Goal: Task Accomplishment & Management: Complete application form

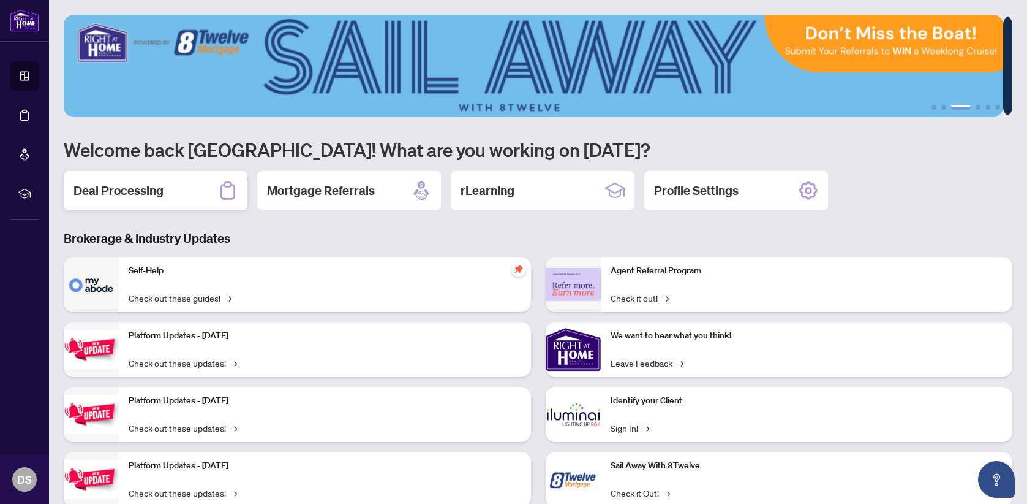
click at [114, 196] on h2 "Deal Processing" at bounding box center [119, 190] width 90 height 17
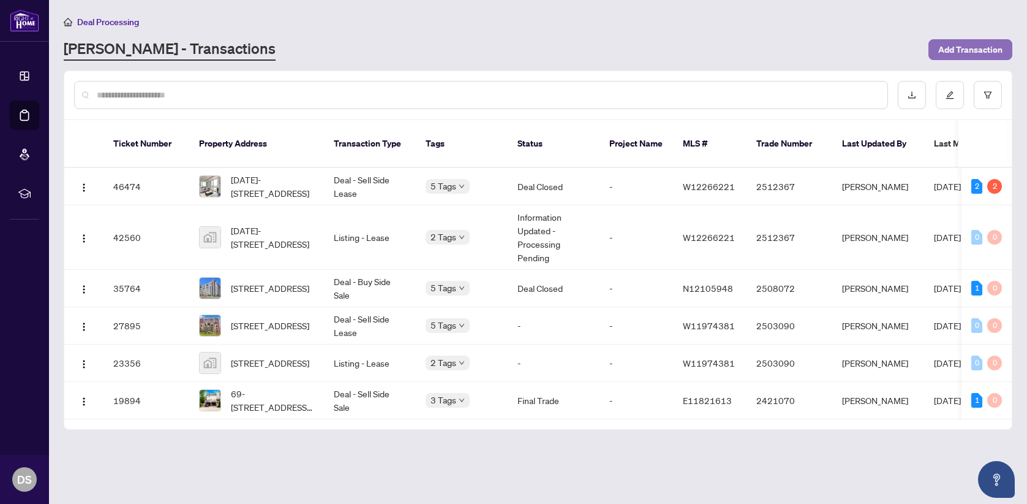
click at [970, 53] on span "Add Transaction" at bounding box center [970, 50] width 64 height 20
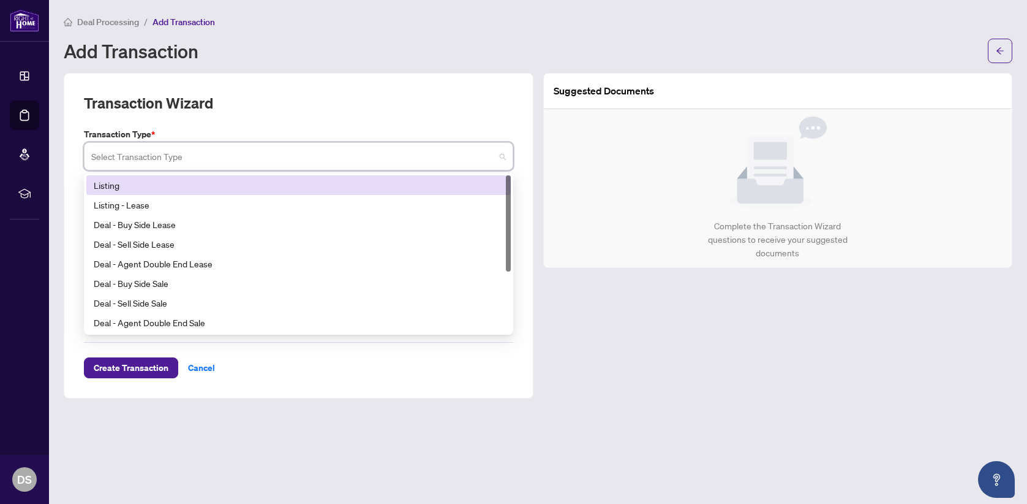
click at [268, 154] on input "search" at bounding box center [293, 158] width 404 height 27
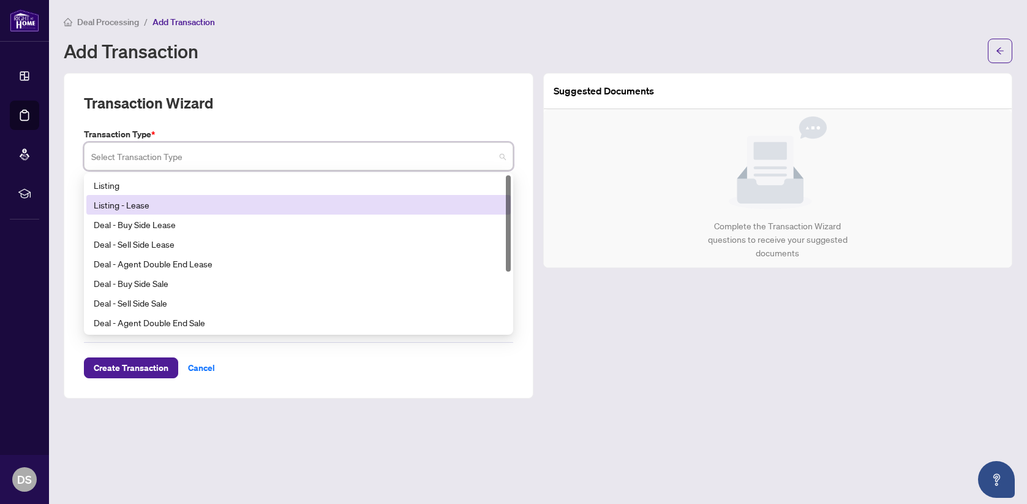
click at [243, 201] on div "Listing - Lease" at bounding box center [299, 204] width 410 height 13
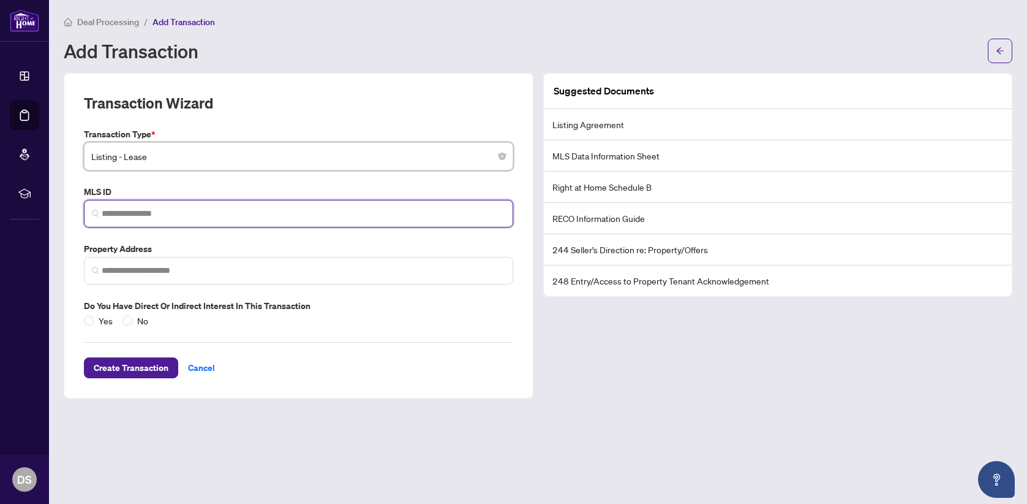
click at [239, 208] on input "search" at bounding box center [304, 213] width 404 height 13
paste input "*********"
type input "*********"
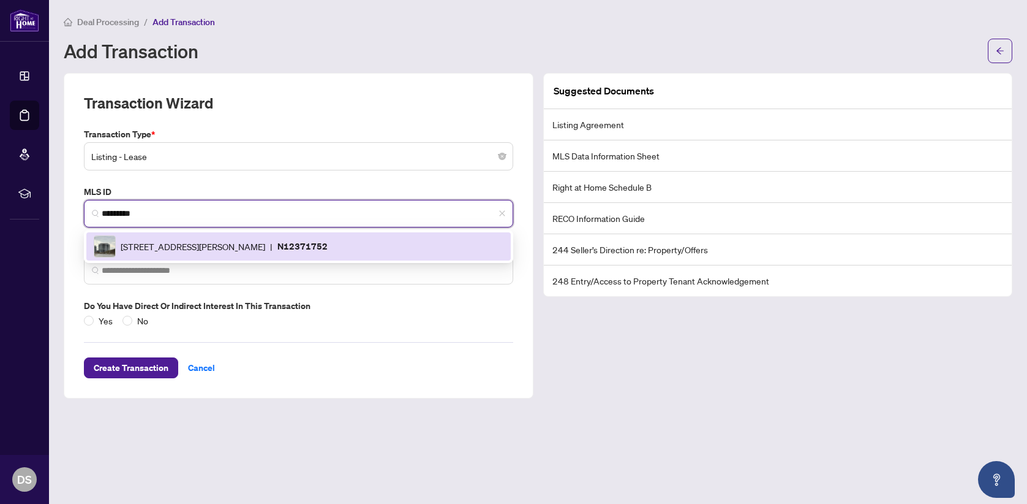
click at [265, 240] on span "[STREET_ADDRESS][PERSON_NAME]" at bounding box center [193, 246] width 145 height 13
type input "**********"
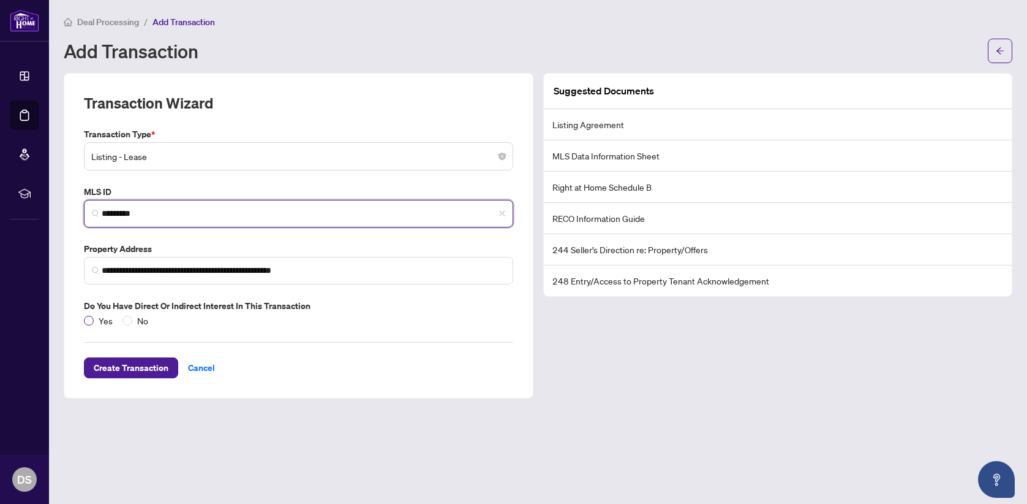
type input "*********"
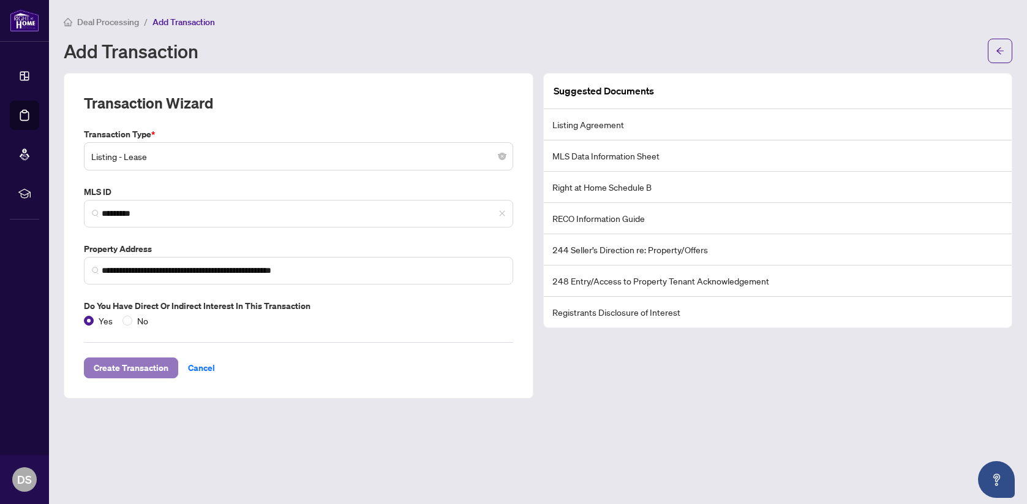
click at [156, 368] on span "Create Transaction" at bounding box center [131, 368] width 75 height 20
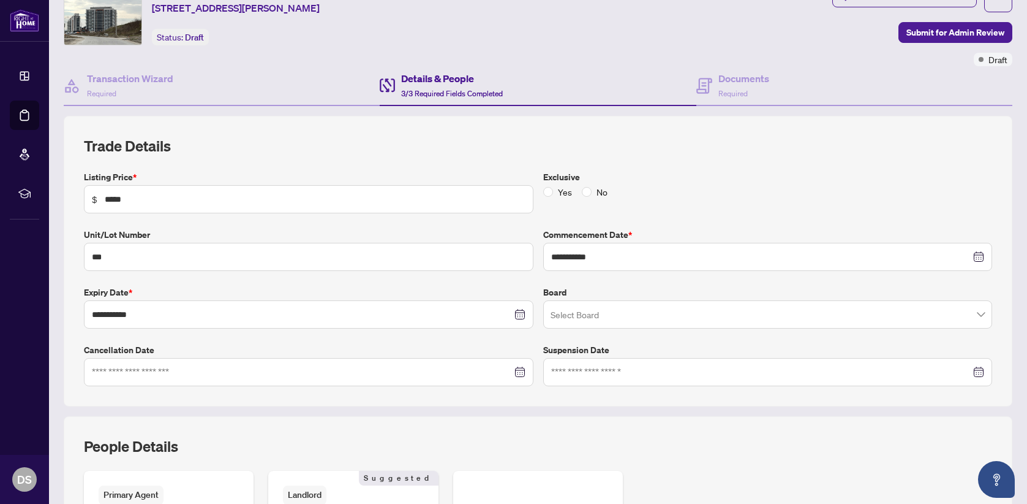
scroll to position [62, 0]
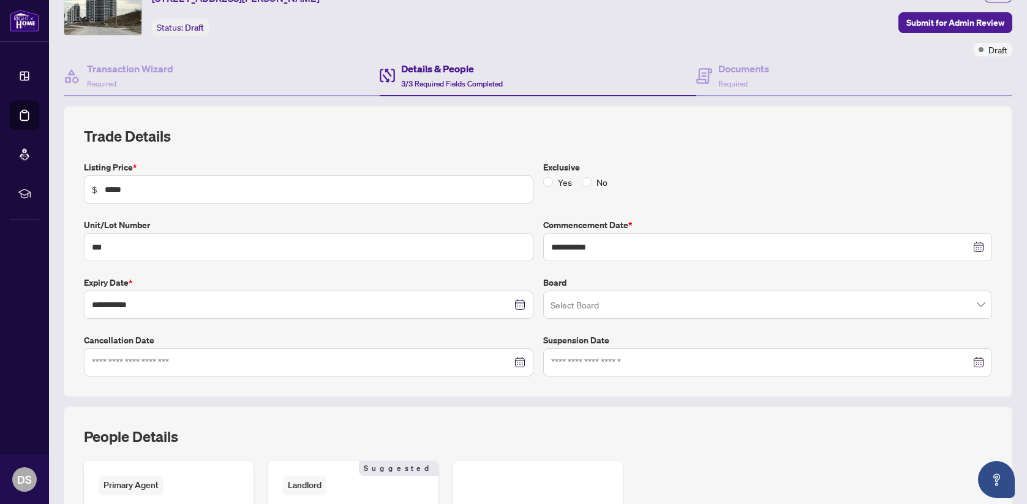
click at [600, 307] on input "search" at bounding box center [763, 306] width 424 height 27
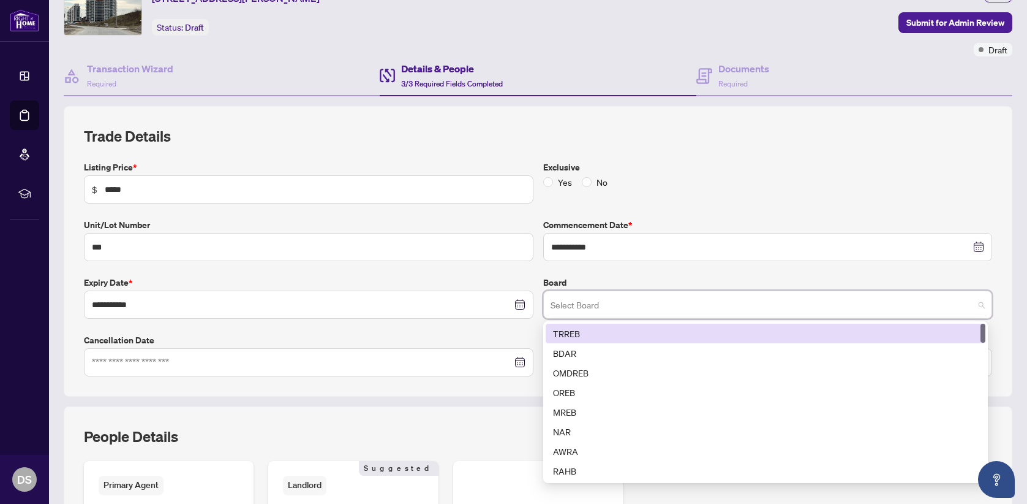
click at [598, 331] on div "TRREB" at bounding box center [765, 333] width 425 height 13
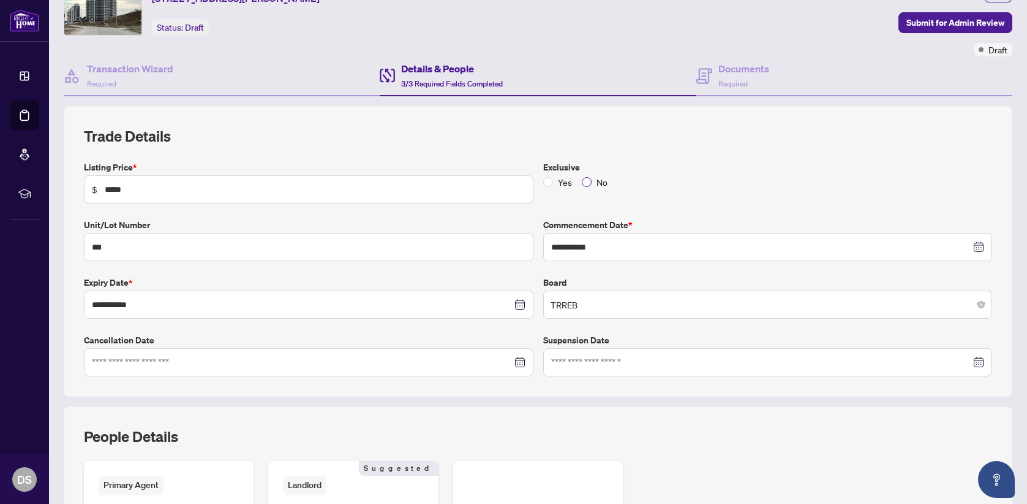
click at [582, 186] on label "No" at bounding box center [597, 181] width 31 height 13
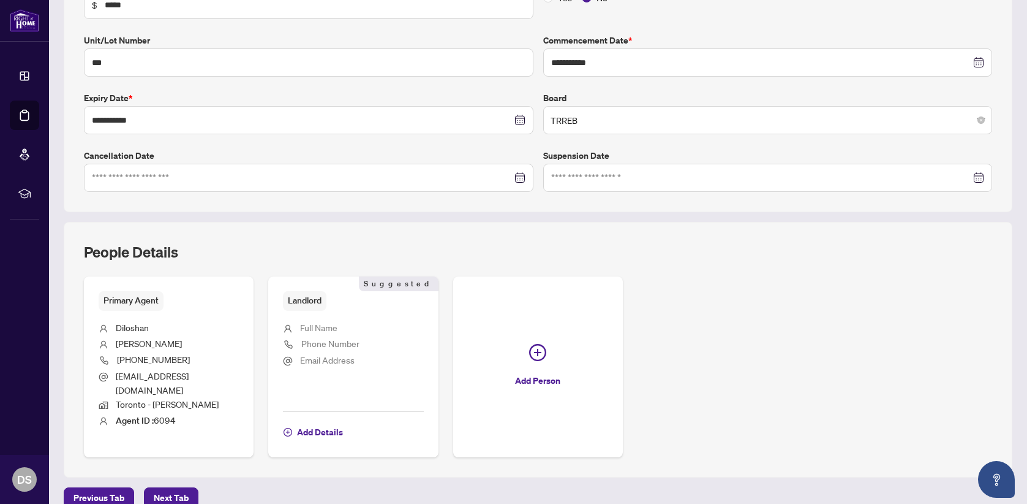
scroll to position [252, 0]
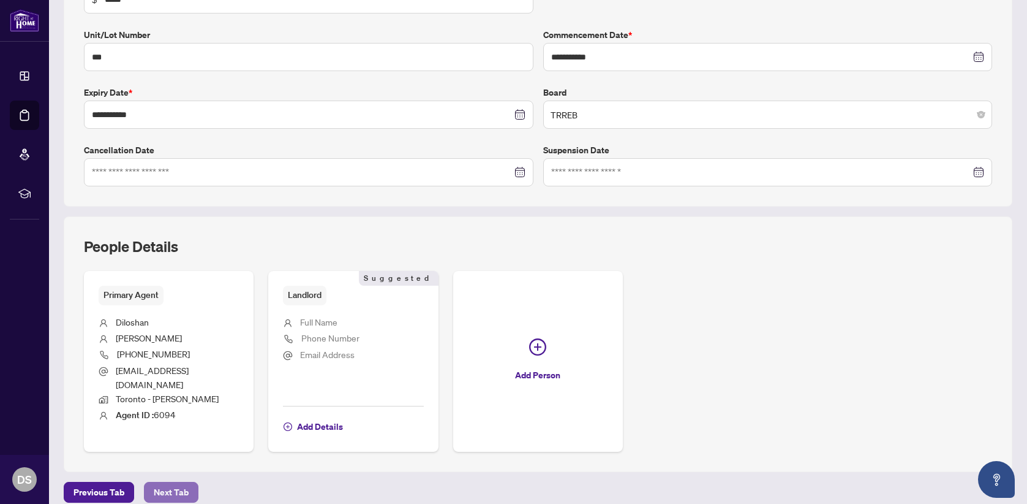
click at [186, 482] on span "Next Tab" at bounding box center [171, 492] width 35 height 20
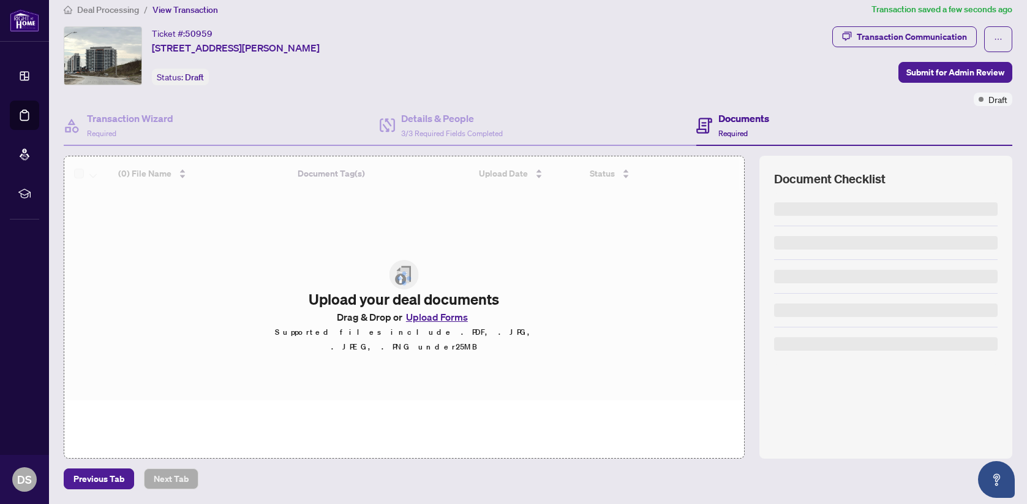
scroll to position [10, 0]
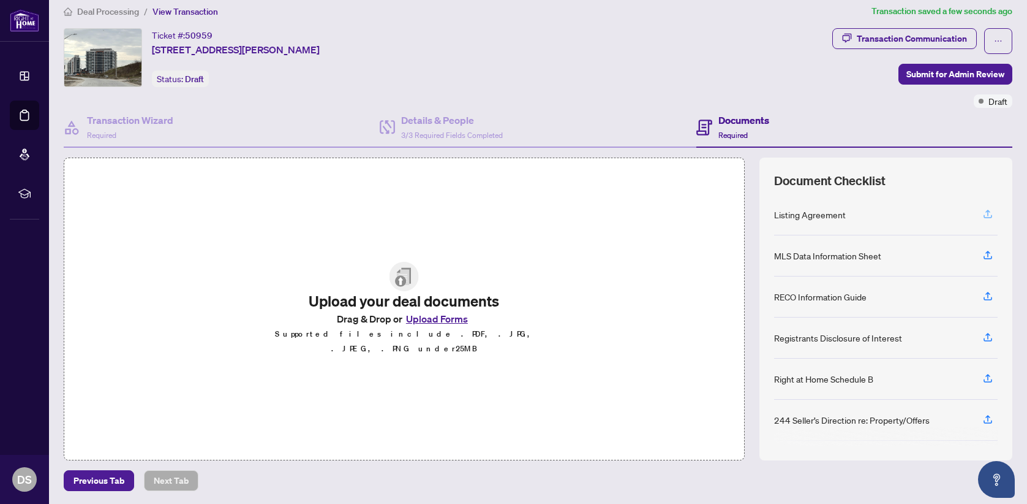
click at [983, 211] on icon "button" at bounding box center [988, 213] width 11 height 11
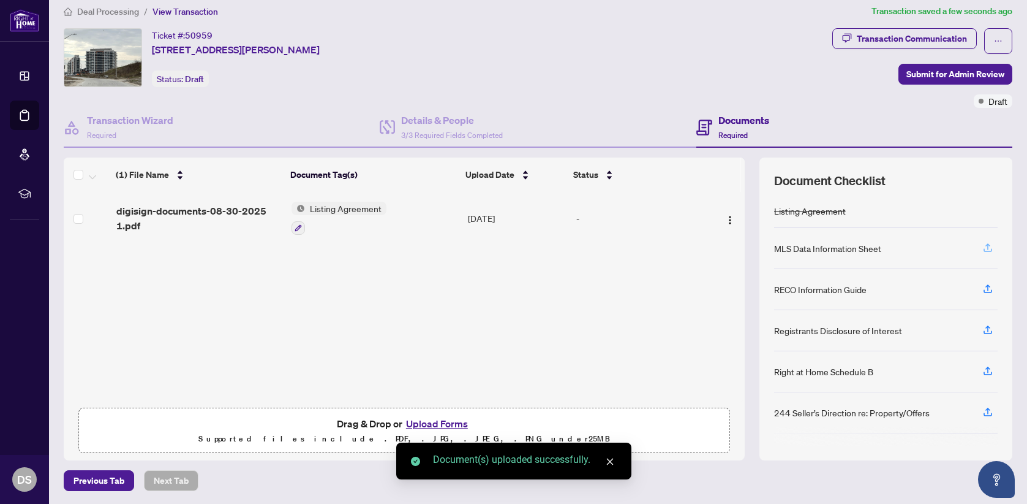
click at [983, 247] on icon "button" at bounding box center [988, 247] width 11 height 11
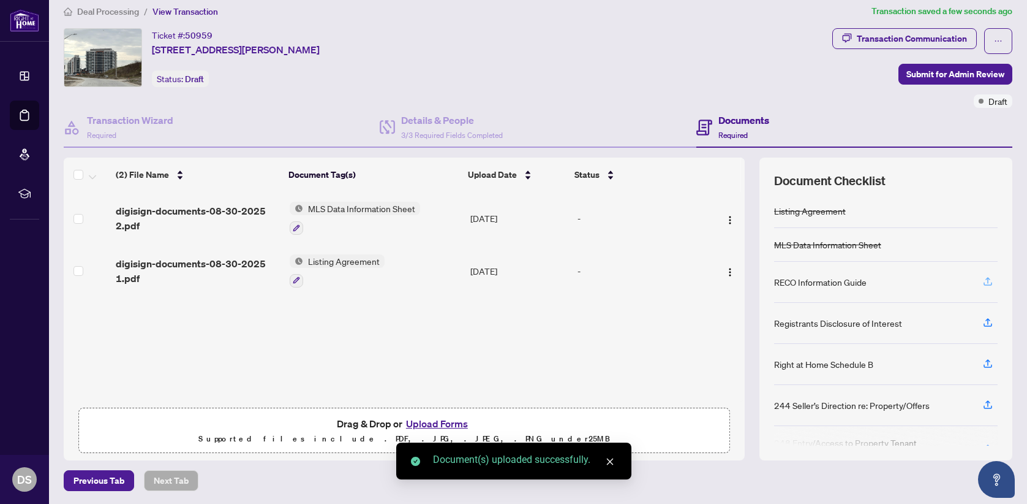
click at [986, 277] on icon "button" at bounding box center [988, 280] width 5 height 6
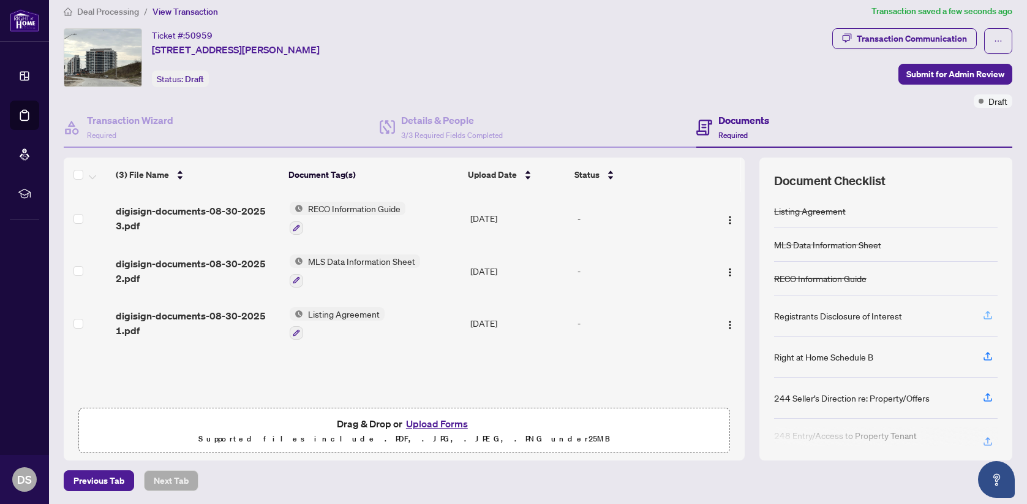
click at [983, 311] on icon "button" at bounding box center [988, 314] width 11 height 11
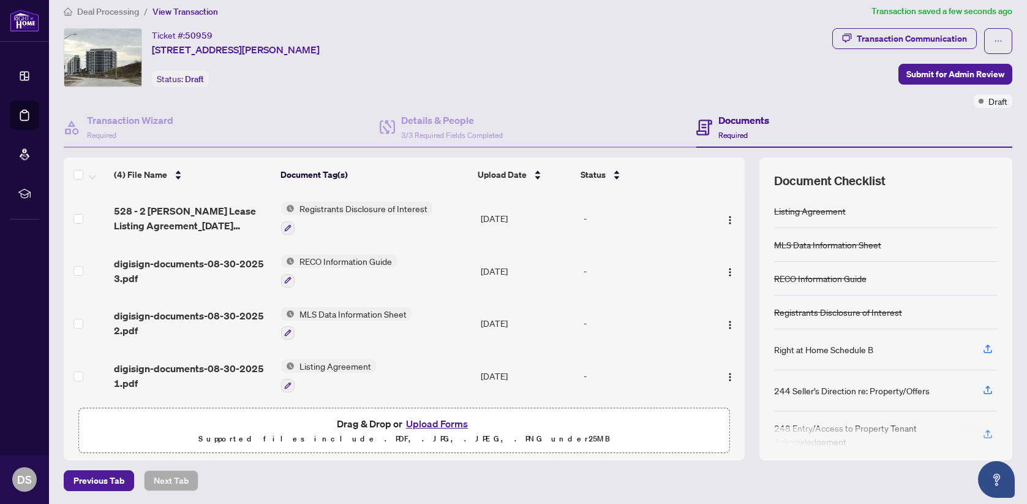
scroll to position [18, 0]
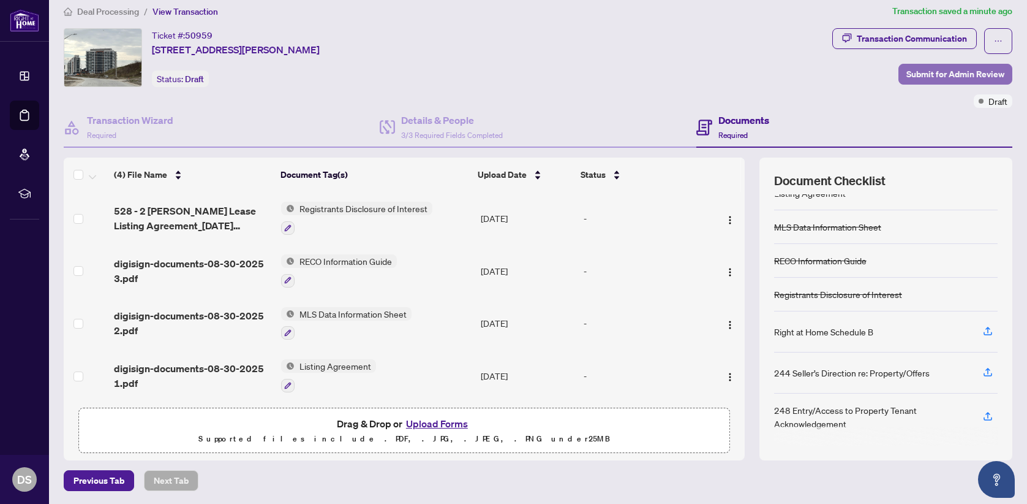
click at [924, 76] on span "Submit for Admin Review" at bounding box center [956, 74] width 98 height 20
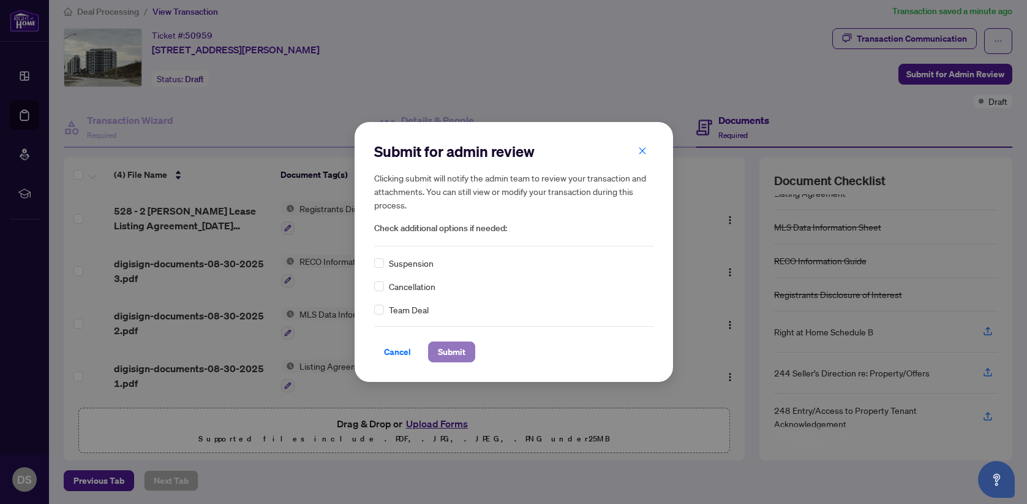
click at [460, 350] on span "Submit" at bounding box center [452, 352] width 28 height 20
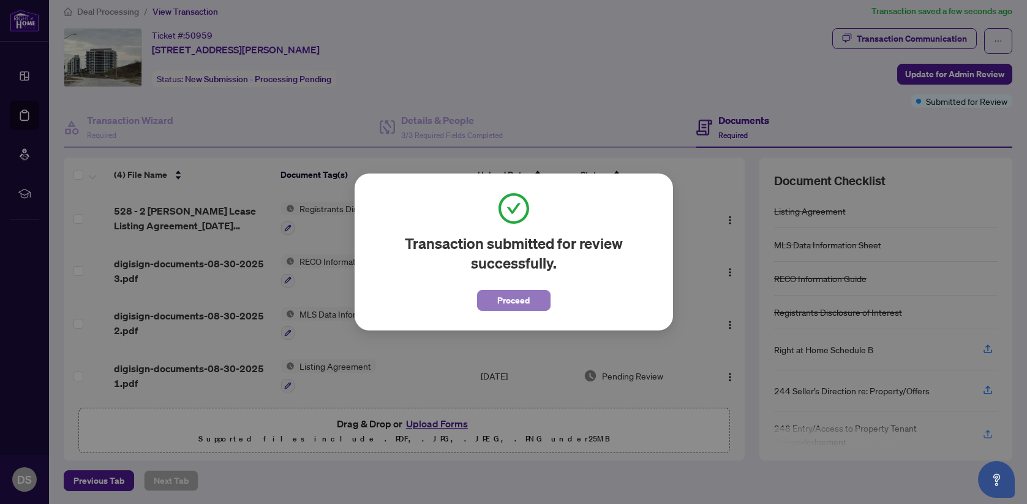
click at [514, 297] on span "Proceed" at bounding box center [513, 300] width 32 height 20
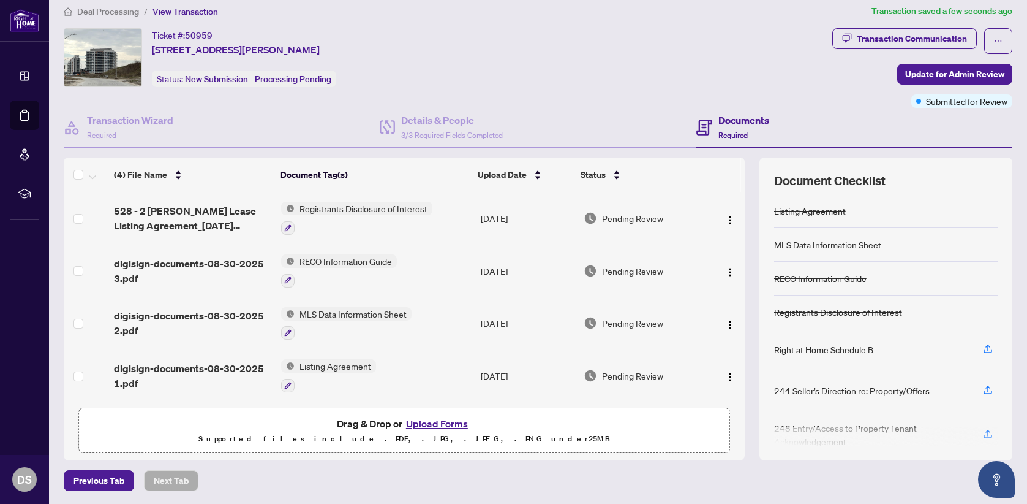
scroll to position [0, 0]
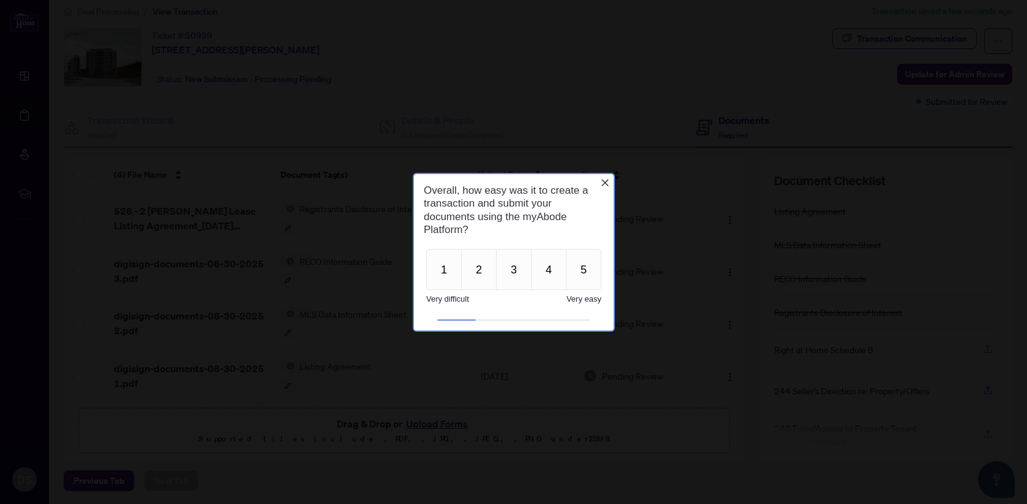
click at [603, 181] on icon "Close button" at bounding box center [604, 181] width 7 height 7
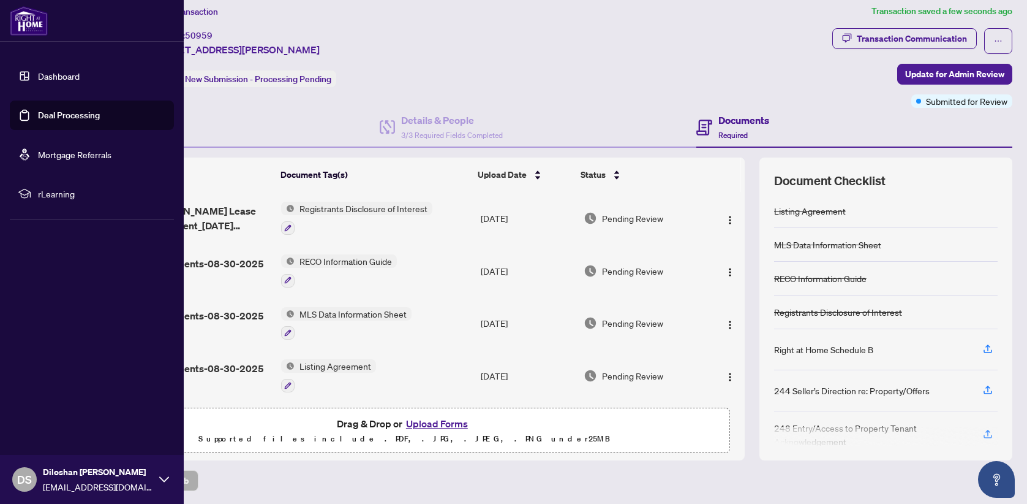
click at [69, 113] on link "Deal Processing" at bounding box center [69, 115] width 62 height 11
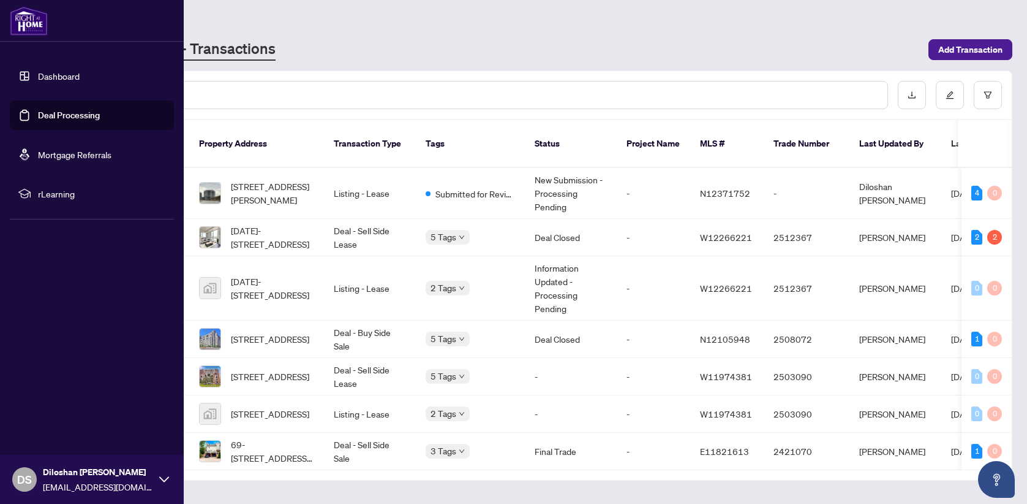
click at [55, 78] on link "Dashboard" at bounding box center [59, 75] width 42 height 11
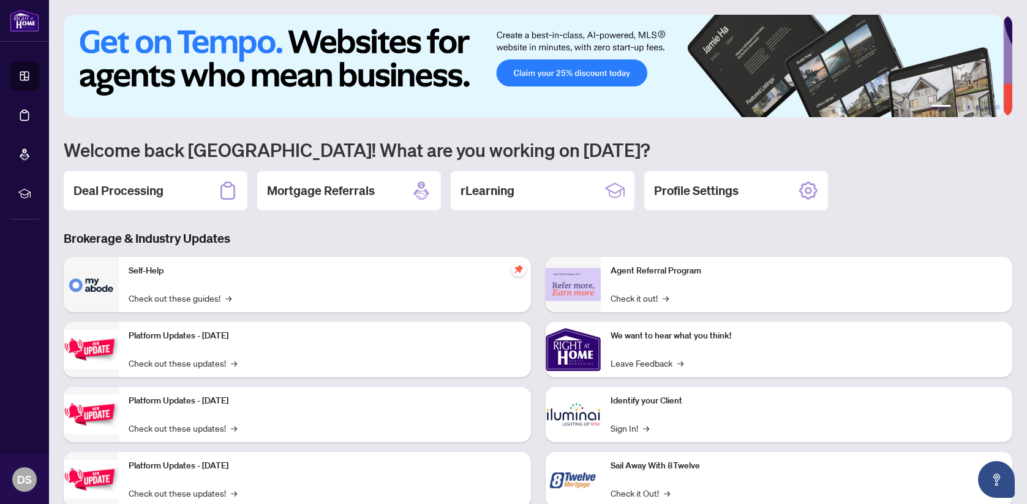
scroll to position [35, 0]
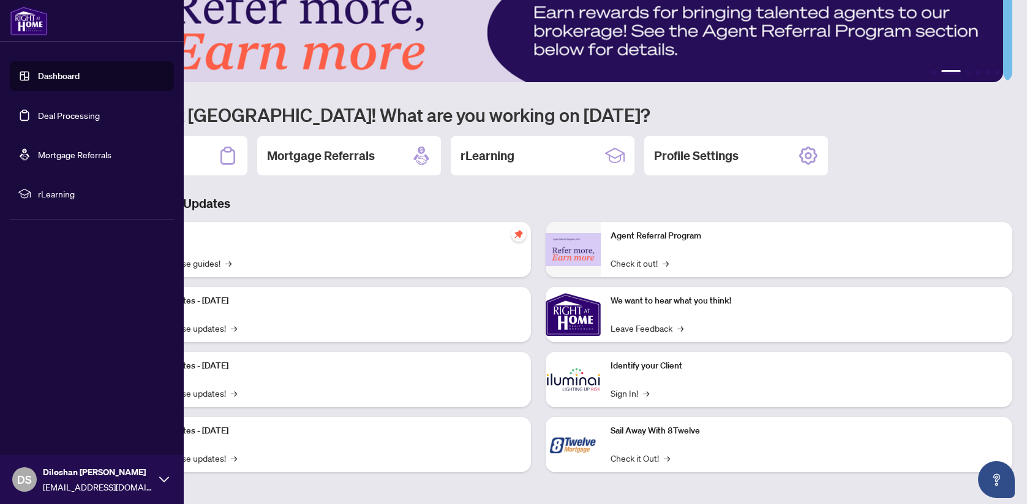
click at [66, 195] on span "rLearning" at bounding box center [101, 193] width 127 height 13
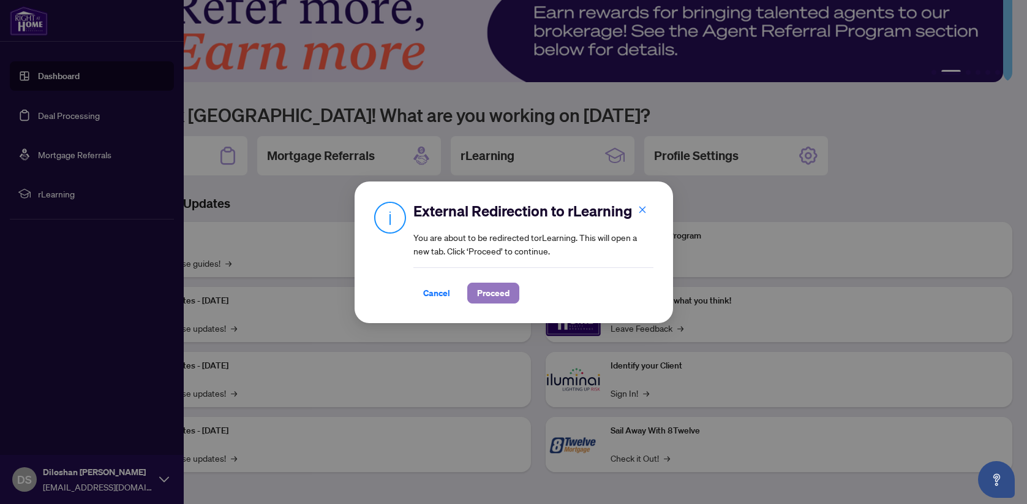
click at [497, 293] on span "Proceed" at bounding box center [493, 293] width 32 height 20
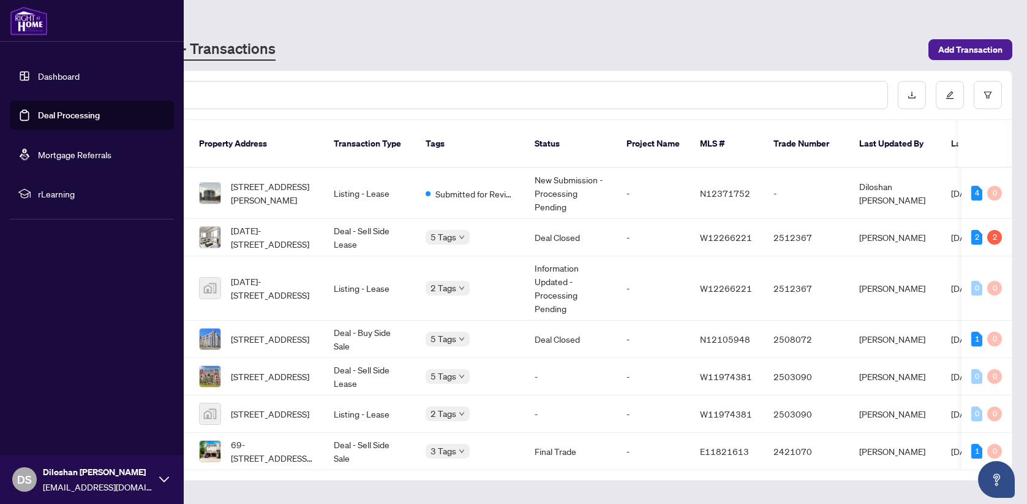
click at [62, 77] on link "Dashboard" at bounding box center [59, 75] width 42 height 11
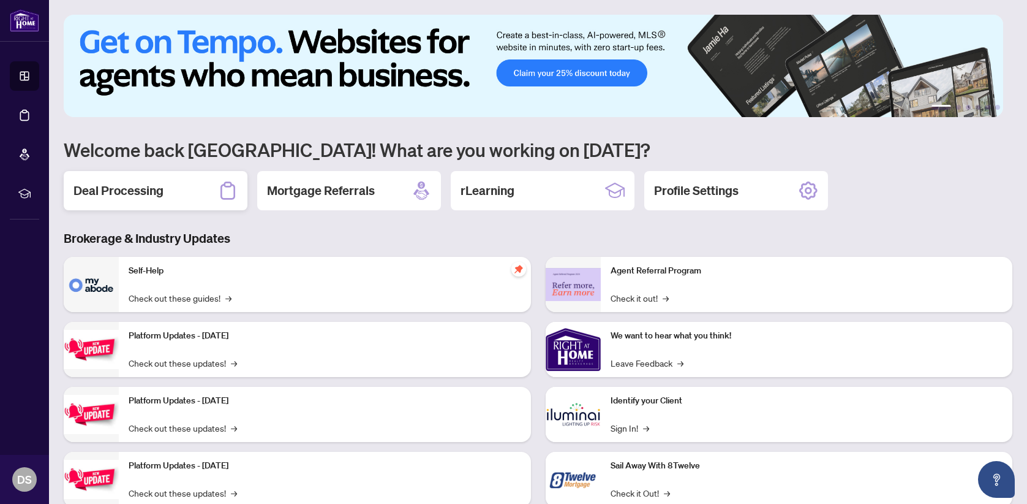
click at [191, 195] on div "Deal Processing" at bounding box center [156, 190] width 184 height 39
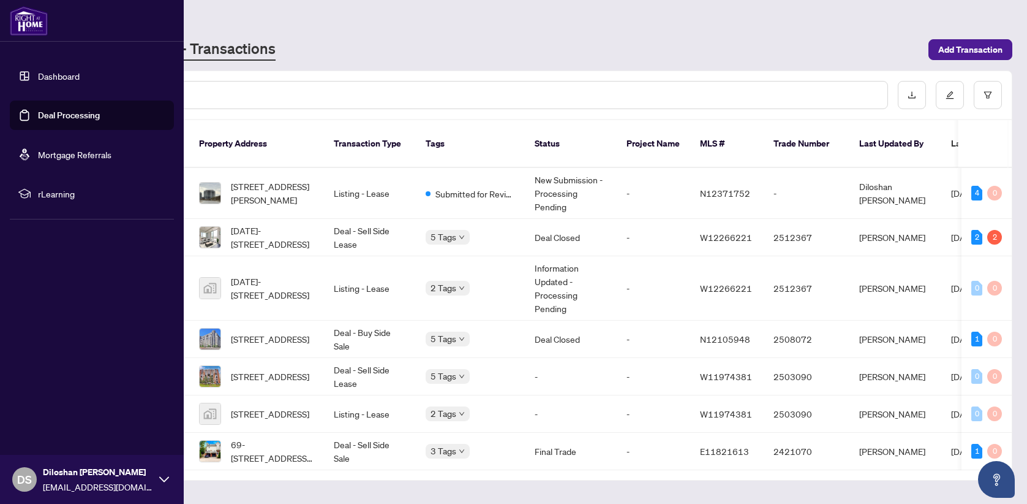
click at [56, 76] on link "Dashboard" at bounding box center [59, 75] width 42 height 11
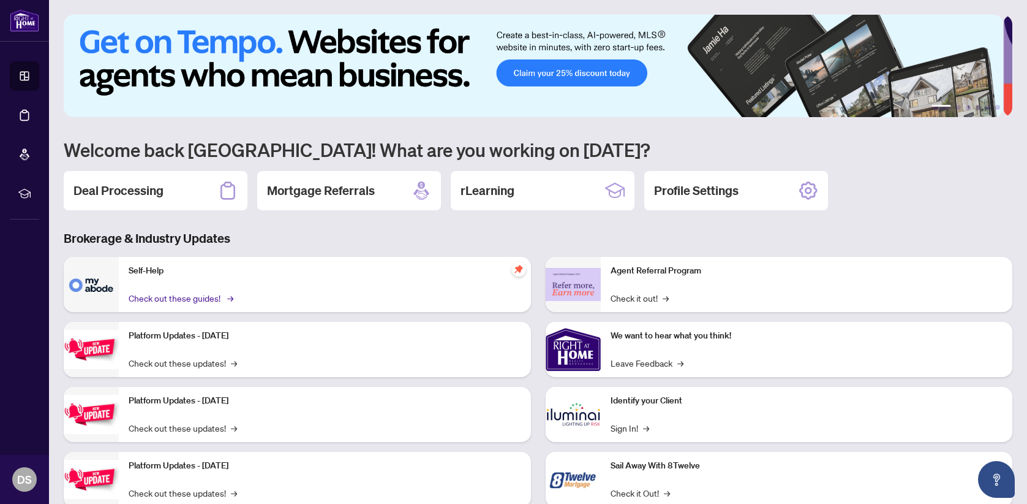
click at [158, 299] on link "Check out these guides! →" at bounding box center [180, 297] width 103 height 13
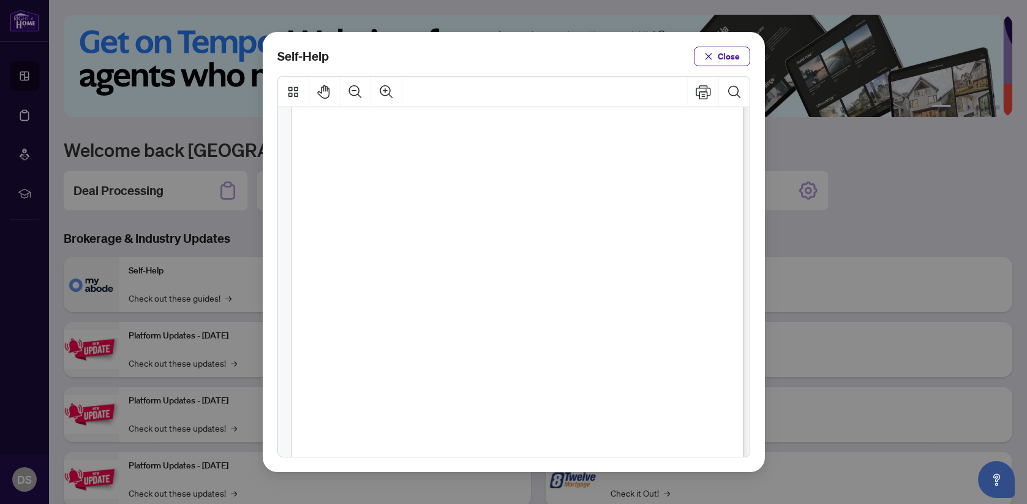
scroll to position [823, 0]
click at [727, 61] on span "Close" at bounding box center [729, 57] width 22 height 20
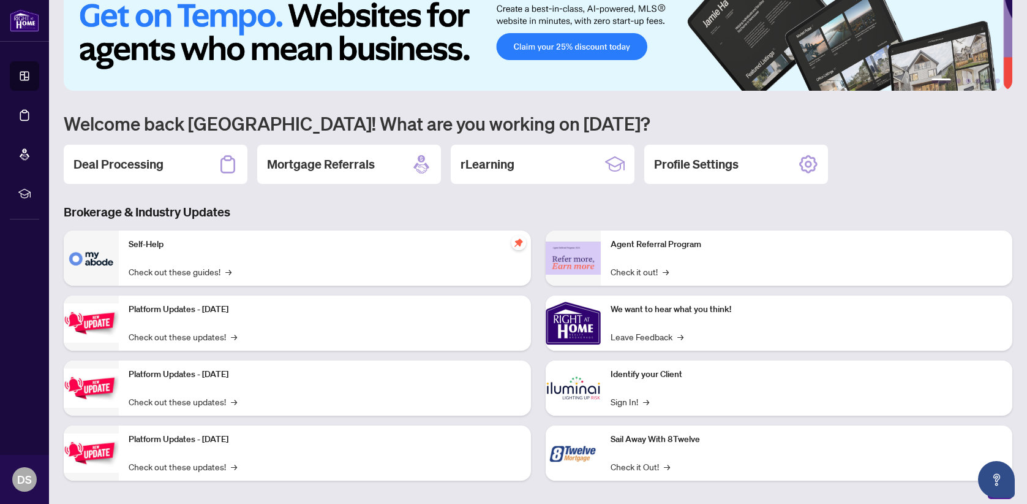
scroll to position [35, 0]
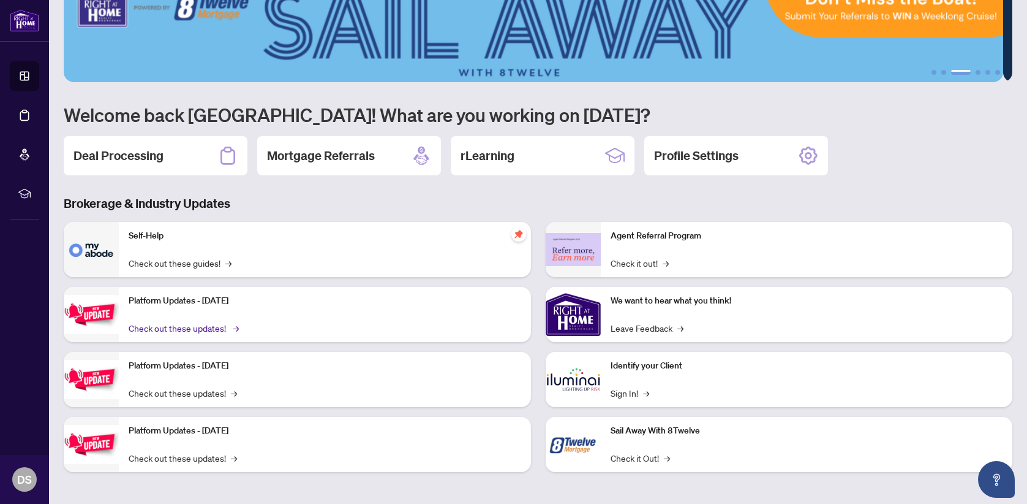
click at [208, 326] on link "Check out these updates! →" at bounding box center [183, 327] width 108 height 13
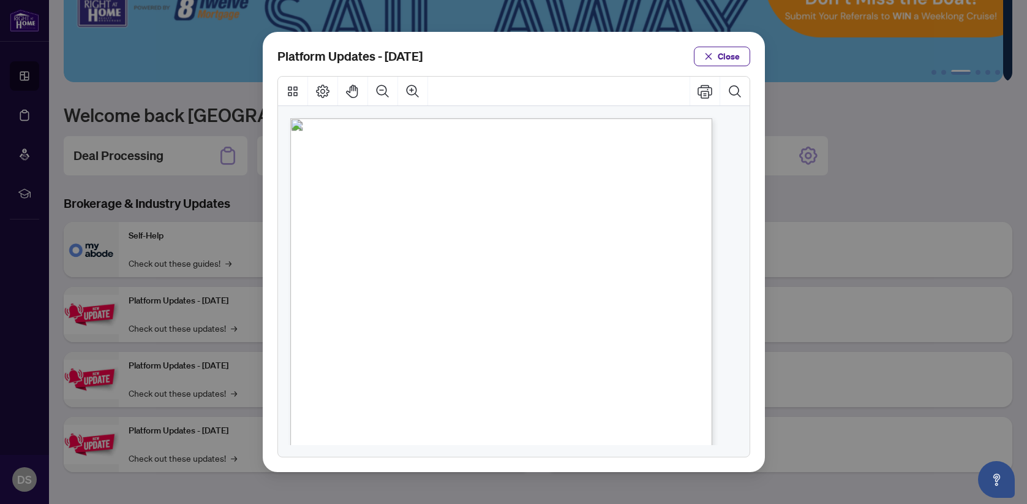
scroll to position [232, 0]
click at [733, 53] on span "Close" at bounding box center [729, 57] width 22 height 20
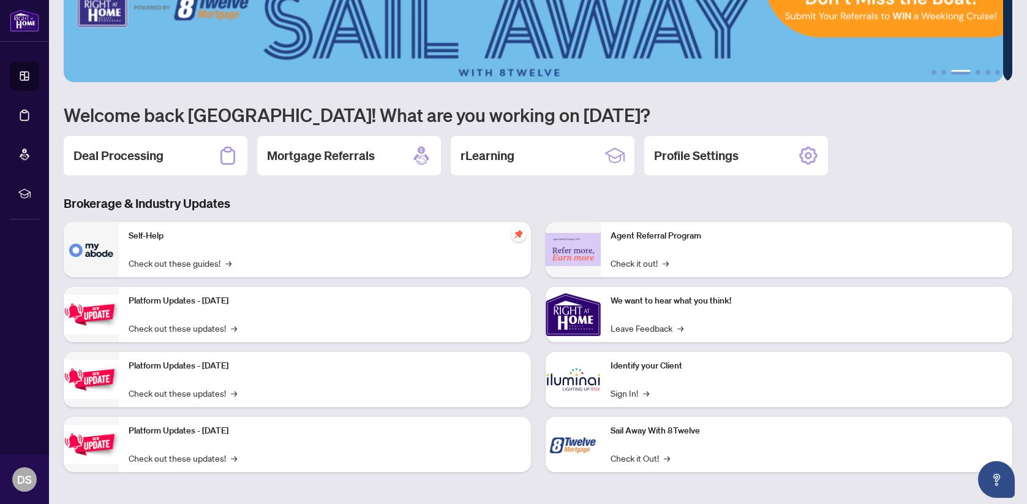
scroll to position [0, 0]
